Goal: Find specific page/section: Find specific page/section

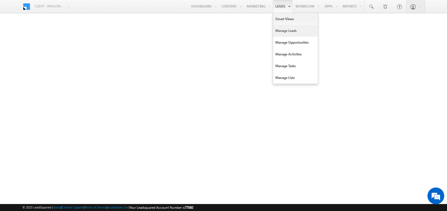
click at [282, 29] on link "Manage Leads" at bounding box center [295, 31] width 45 height 12
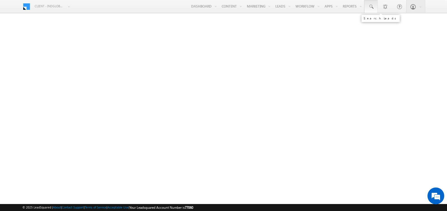
click at [372, 8] on span at bounding box center [371, 7] width 6 height 6
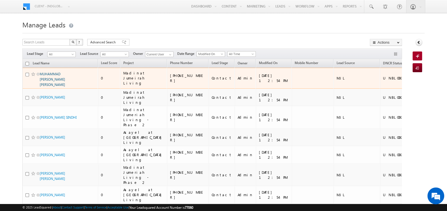
click at [59, 76] on link "MUHAMMAD [PERSON_NAME] [PERSON_NAME]" at bounding box center [52, 79] width 25 height 15
click at [53, 78] on link "MUHAMMAD [PERSON_NAME] [PERSON_NAME]" at bounding box center [52, 79] width 25 height 15
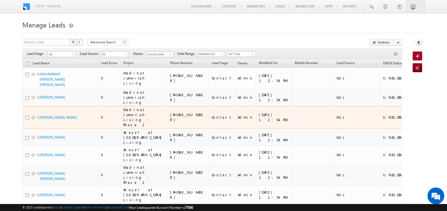
click at [52, 115] on span "[PERSON_NAME] SINDHI" at bounding box center [59, 117] width 38 height 5
click at [52, 115] on link "[PERSON_NAME] SINDHI" at bounding box center [58, 117] width 37 height 4
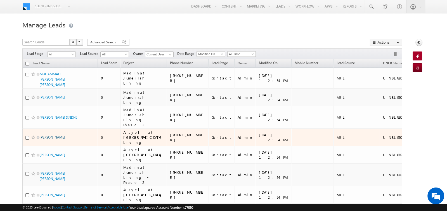
click at [50, 135] on link "[PERSON_NAME]" at bounding box center [52, 137] width 25 height 4
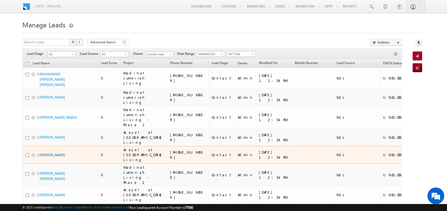
click at [53, 156] on link "[PERSON_NAME]" at bounding box center [52, 155] width 25 height 4
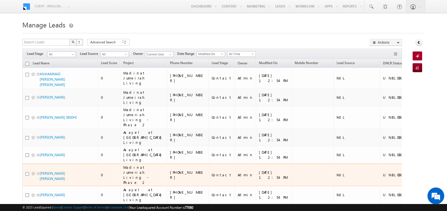
click at [57, 180] on span "[PERSON_NAME] [PERSON_NAME]" at bounding box center [59, 175] width 38 height 11
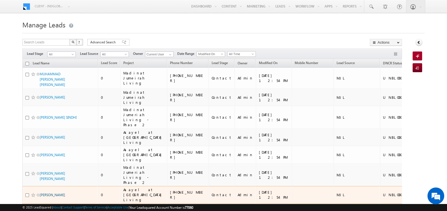
click at [61, 197] on link "[PERSON_NAME]" at bounding box center [52, 194] width 25 height 4
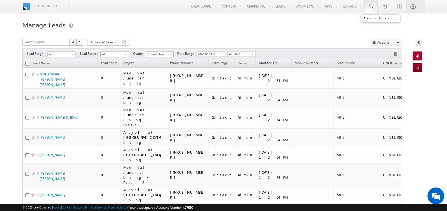
click at [370, 4] on span at bounding box center [371, 7] width 6 height 6
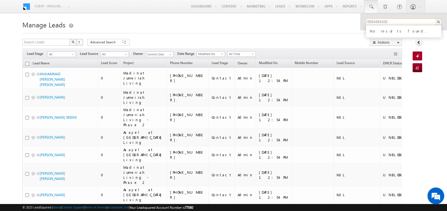
click at [370, 22] on input "0554354102" at bounding box center [404, 21] width 76 height 7
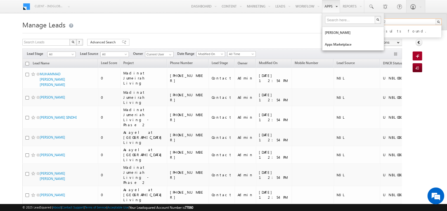
type input "554354102"
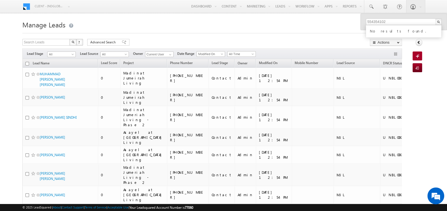
click at [136, 24] on h1 "Manage Leads" at bounding box center [223, 24] width 402 height 11
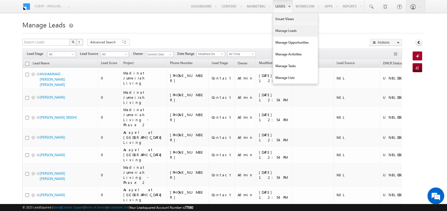
click at [278, 29] on link "Manage Leads" at bounding box center [295, 31] width 45 height 12
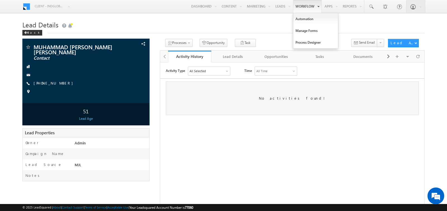
click at [296, 6] on link "Workflow" at bounding box center [307, 6] width 29 height 13
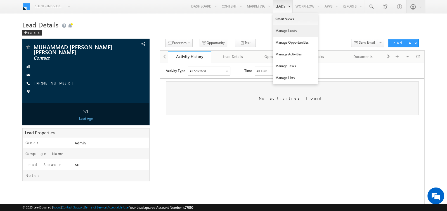
click at [284, 32] on link "Manage Leads" at bounding box center [295, 31] width 45 height 12
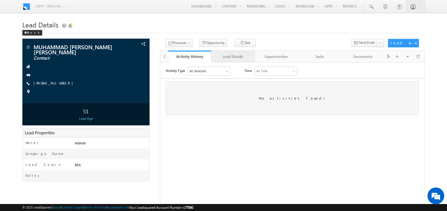
click at [224, 56] on div "Lead Details" at bounding box center [233, 56] width 34 height 7
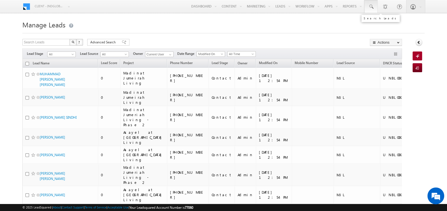
click at [370, 6] on span at bounding box center [371, 7] width 6 height 6
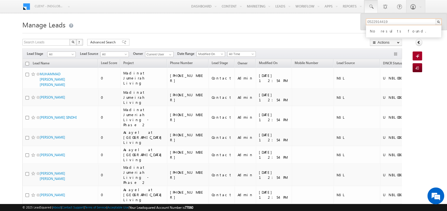
click at [370, 21] on input "0522914419" at bounding box center [404, 21] width 76 height 7
type input "522914419"
